Goal: Navigation & Orientation: Understand site structure

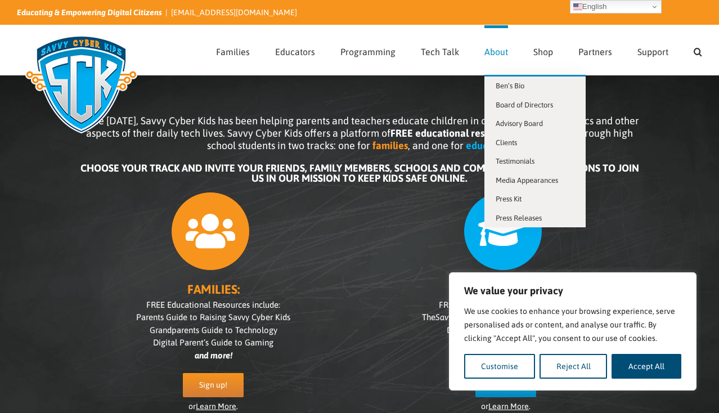
click at [487, 50] on span "About" at bounding box center [496, 51] width 24 height 9
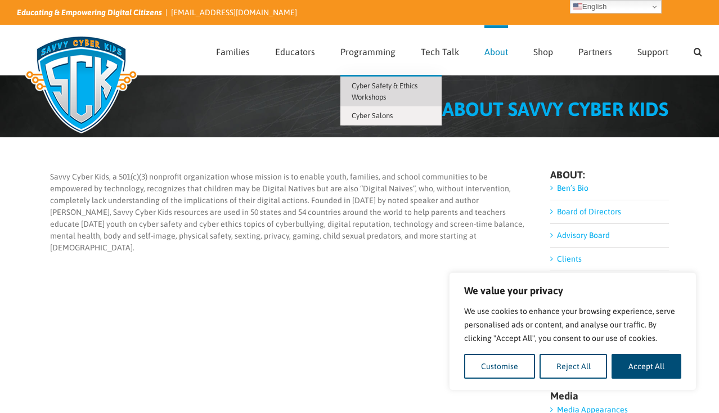
click at [383, 83] on span "Cyber Safety & Ethics Workshops" at bounding box center [385, 92] width 66 height 20
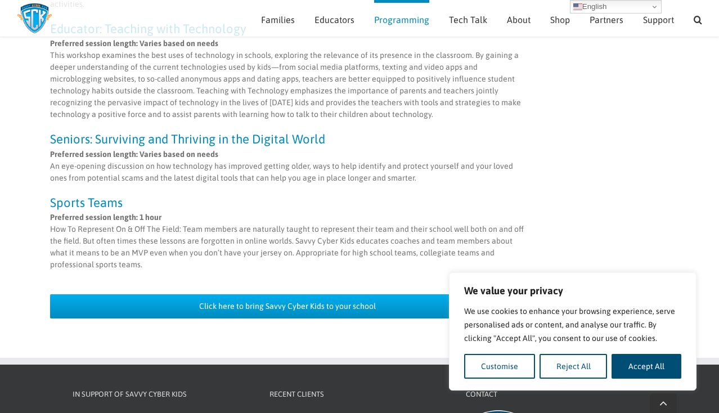
scroll to position [1047, 0]
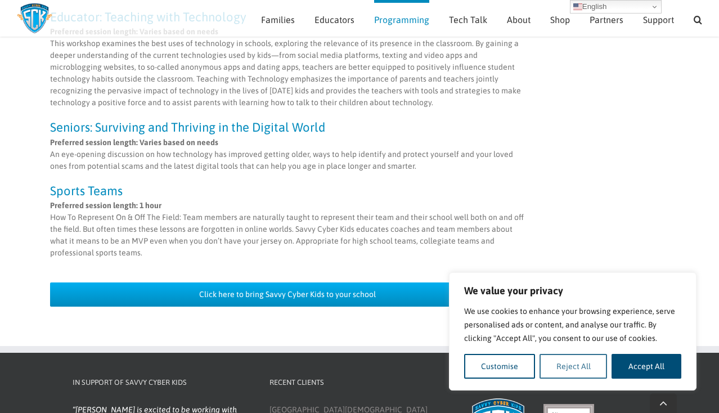
click at [583, 367] on button "Reject All" at bounding box center [573, 366] width 68 height 25
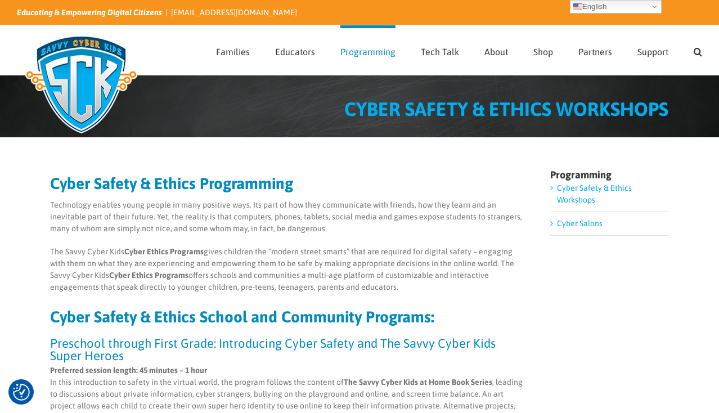
scroll to position [0, 0]
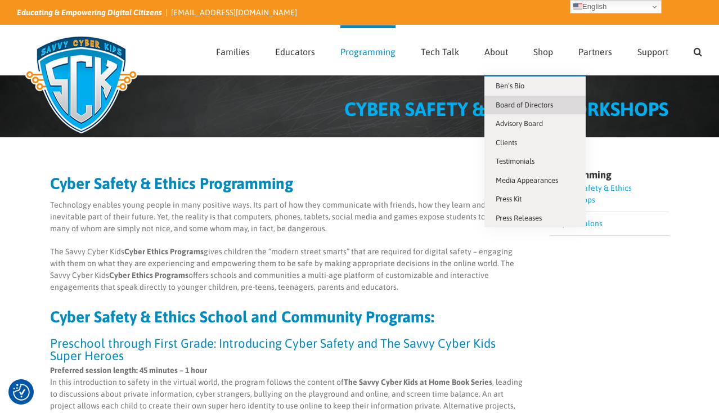
click at [514, 107] on span "Board of Directors" at bounding box center [524, 105] width 57 height 8
